Goal: Task Accomplishment & Management: Use online tool/utility

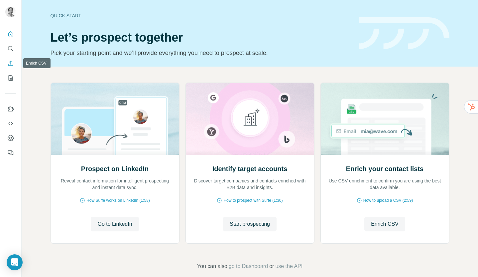
click at [9, 63] on icon "Enrich CSV" at bounding box center [10, 63] width 7 height 7
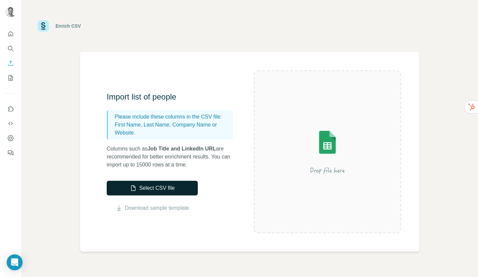
click at [144, 188] on button "Select CSV file" at bounding box center [152, 188] width 91 height 15
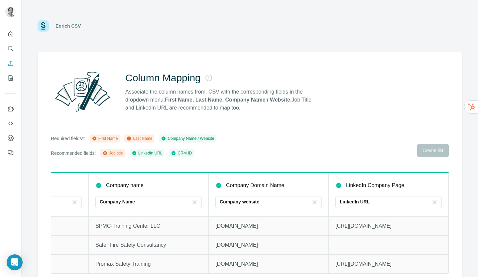
scroll to position [8, 0]
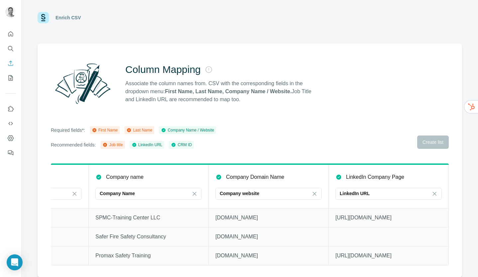
click at [314, 135] on div "Required fields*: First Name Last Name Company Name / Website Recommended field…" at bounding box center [250, 137] width 398 height 23
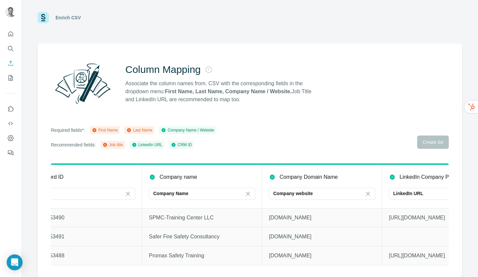
scroll to position [0, 0]
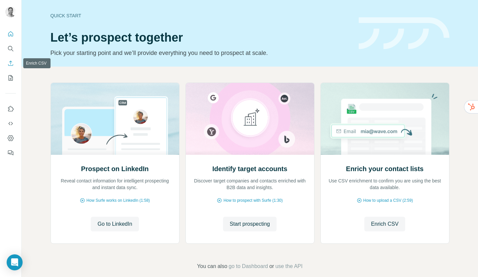
click at [13, 65] on icon "Enrich CSV" at bounding box center [10, 63] width 5 height 5
